Goal: Find contact information: Obtain details needed to contact an individual or organization

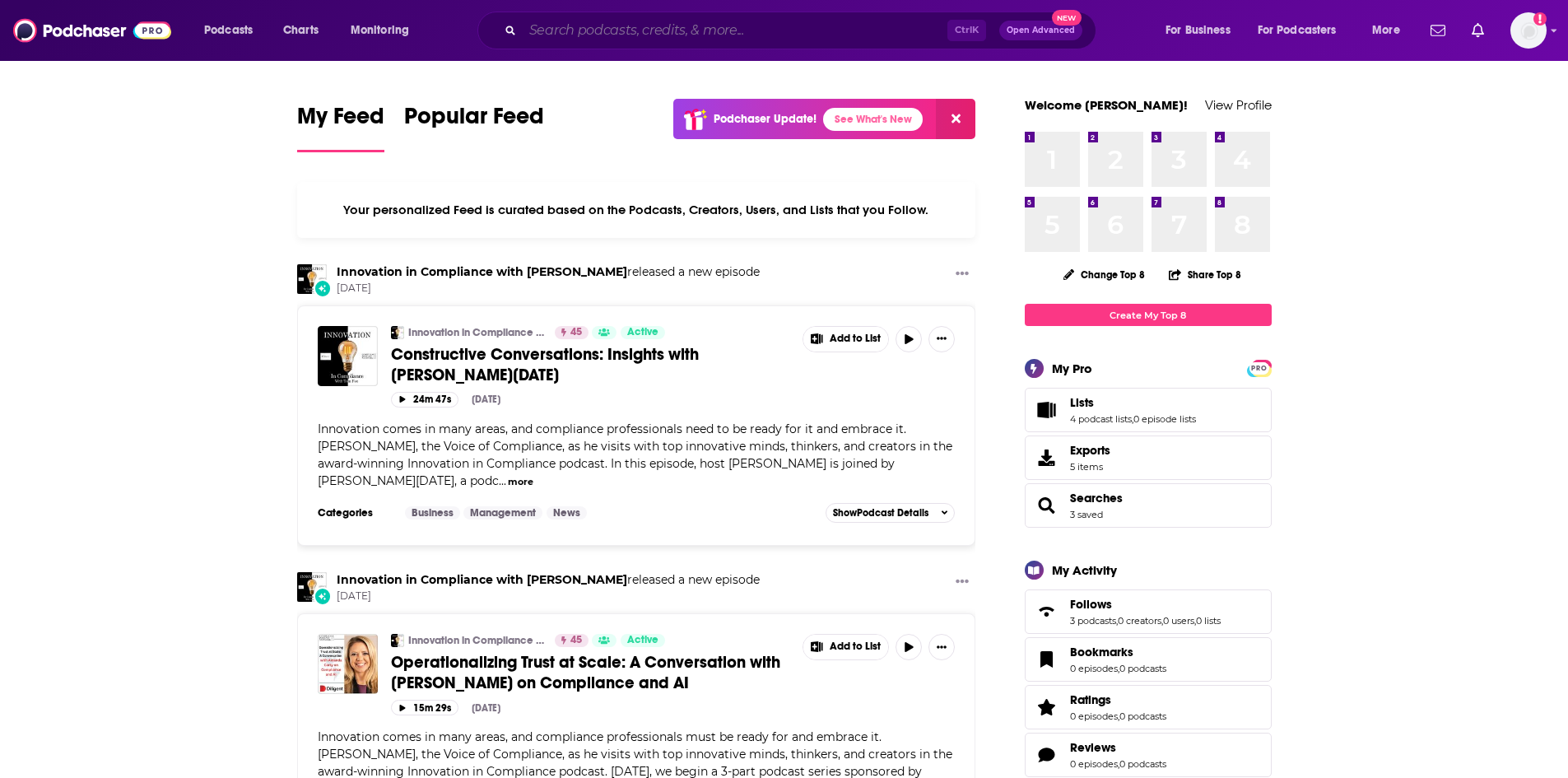
click at [550, 30] on input "Search podcasts, credits, & more..." at bounding box center [735, 30] width 424 height 26
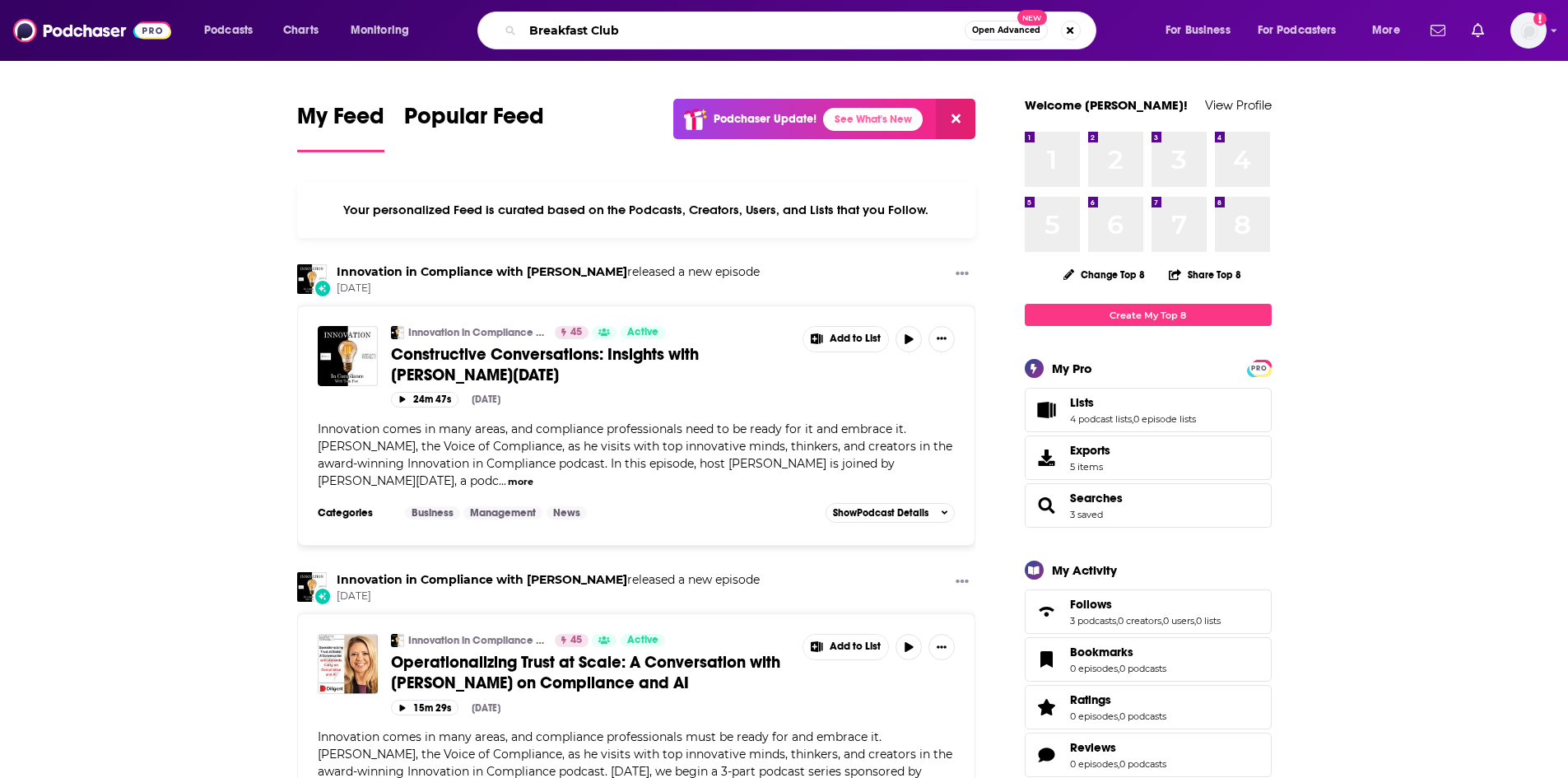
type input "Breakfast Club"
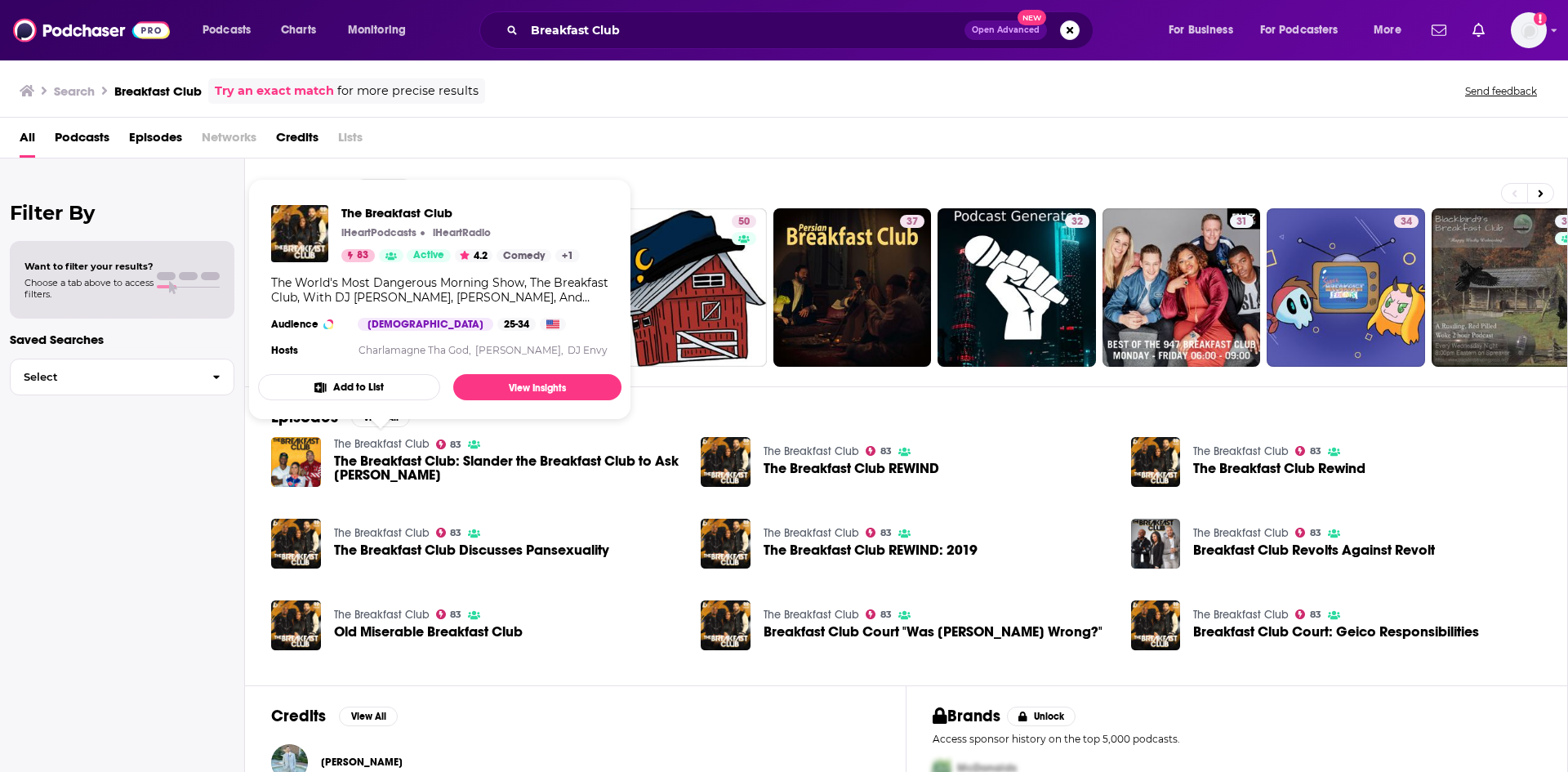
click at [374, 440] on link "The Breakfast Club" at bounding box center [382, 444] width 96 height 13
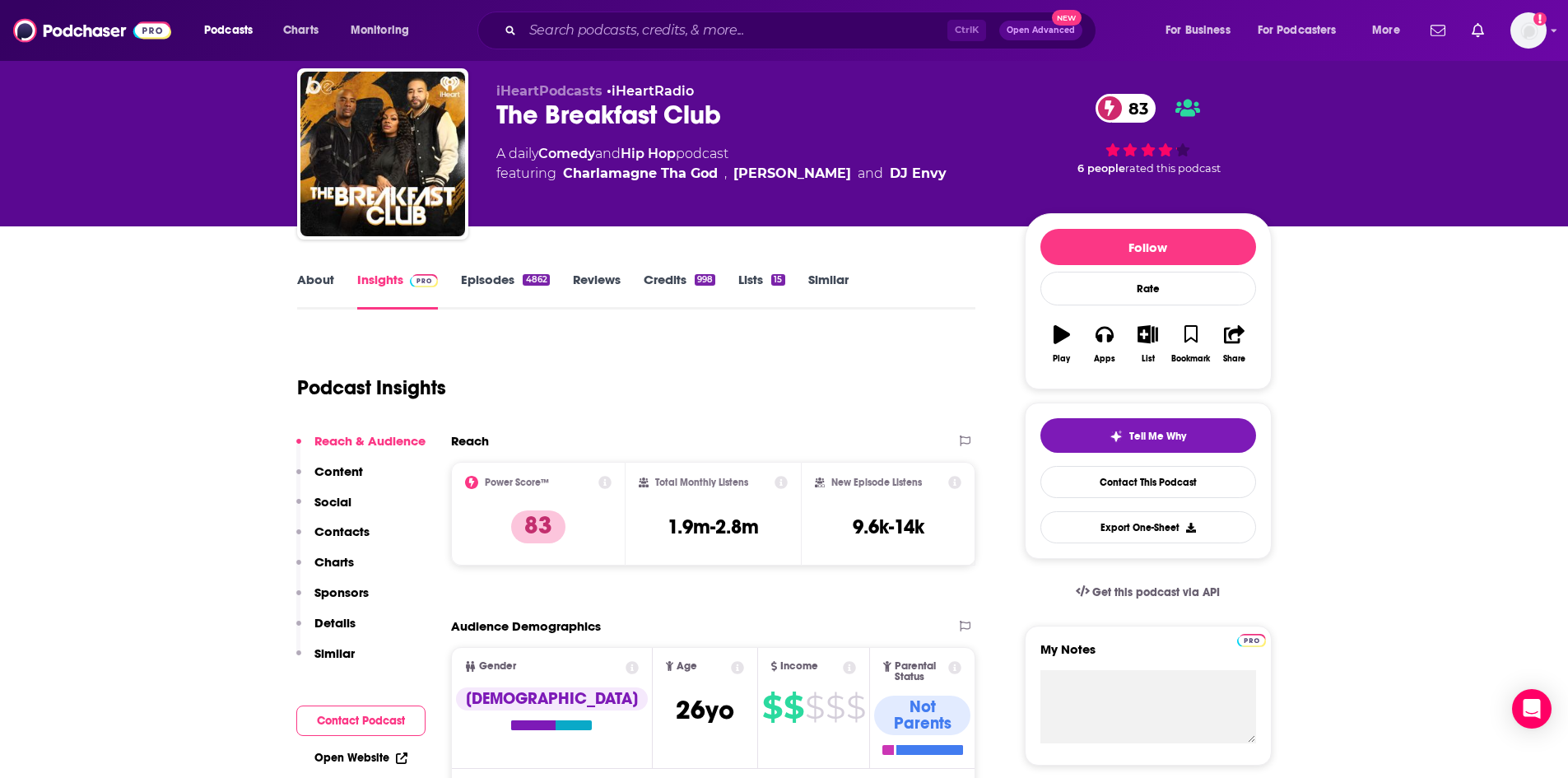
scroll to position [164, 0]
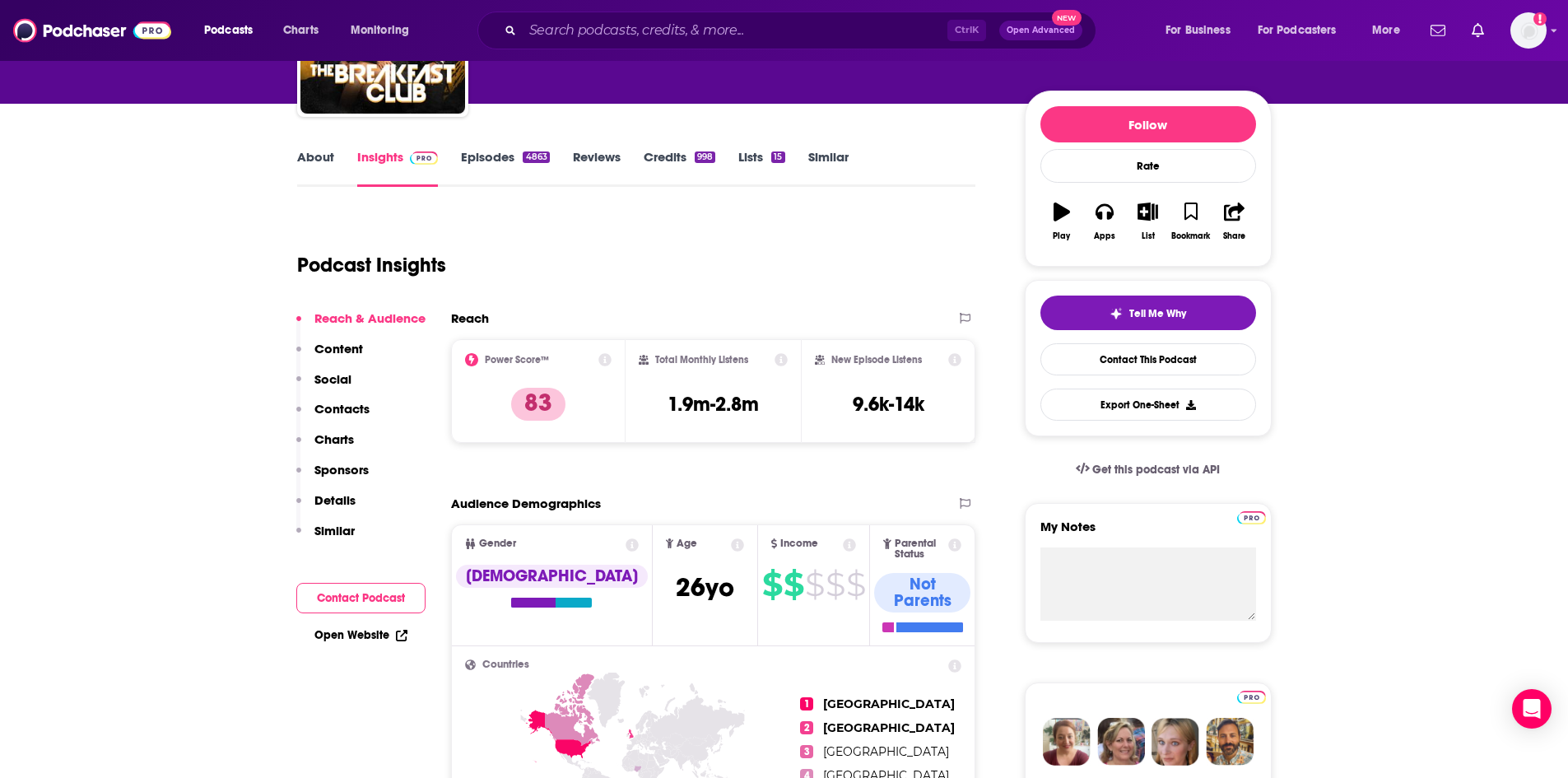
click at [350, 591] on button "Contact Podcast" at bounding box center [362, 598] width 130 height 31
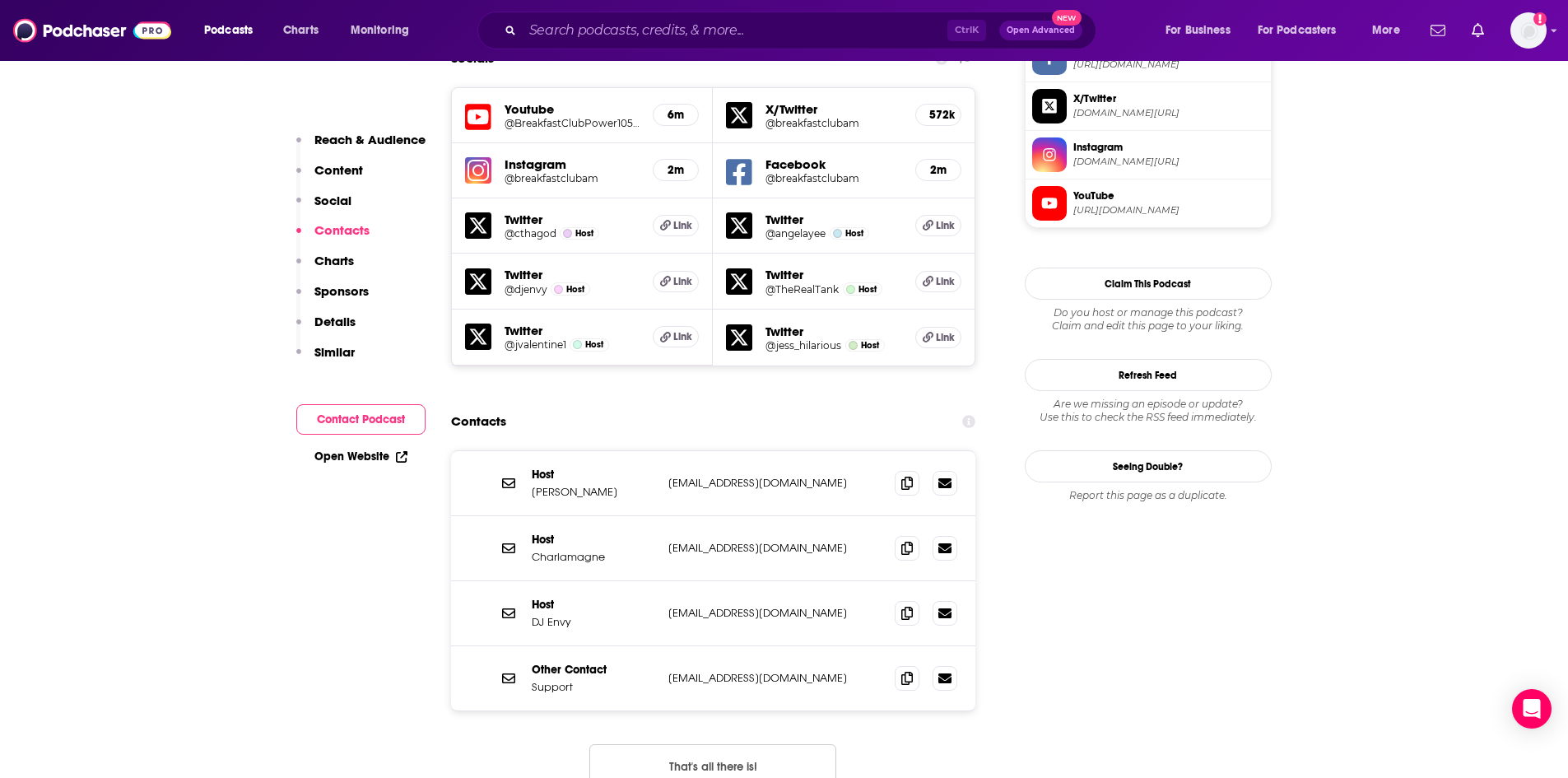
scroll to position [1541, 0]
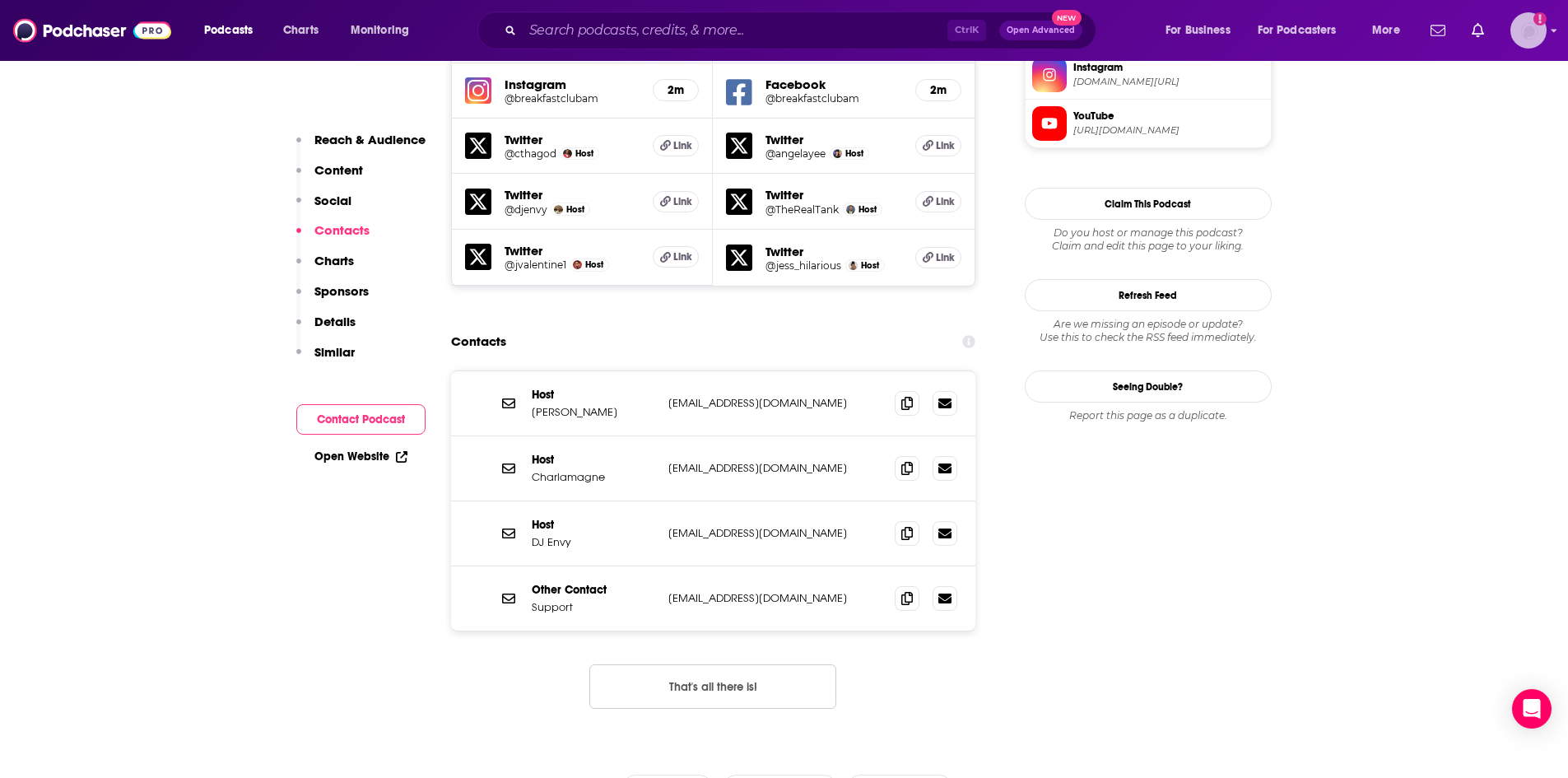
click at [1524, 14] on img "Logged in as ElaineatWink" at bounding box center [1528, 30] width 36 height 36
